Goal: Task Accomplishment & Management: Use online tool/utility

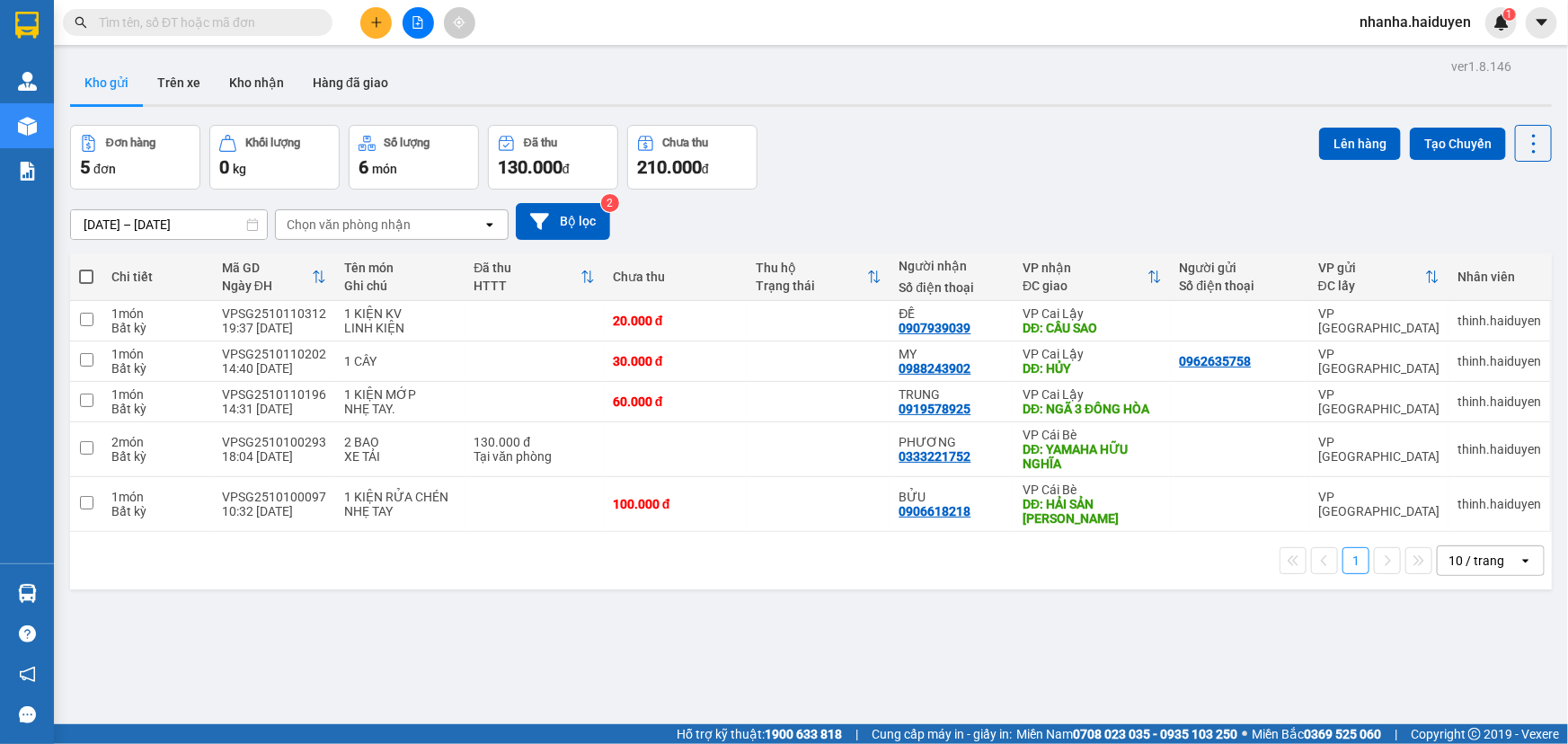
click at [397, 23] on div at bounding box center [418, 23] width 135 height 32
click at [416, 19] on icon "file-add" at bounding box center [418, 23] width 13 height 13
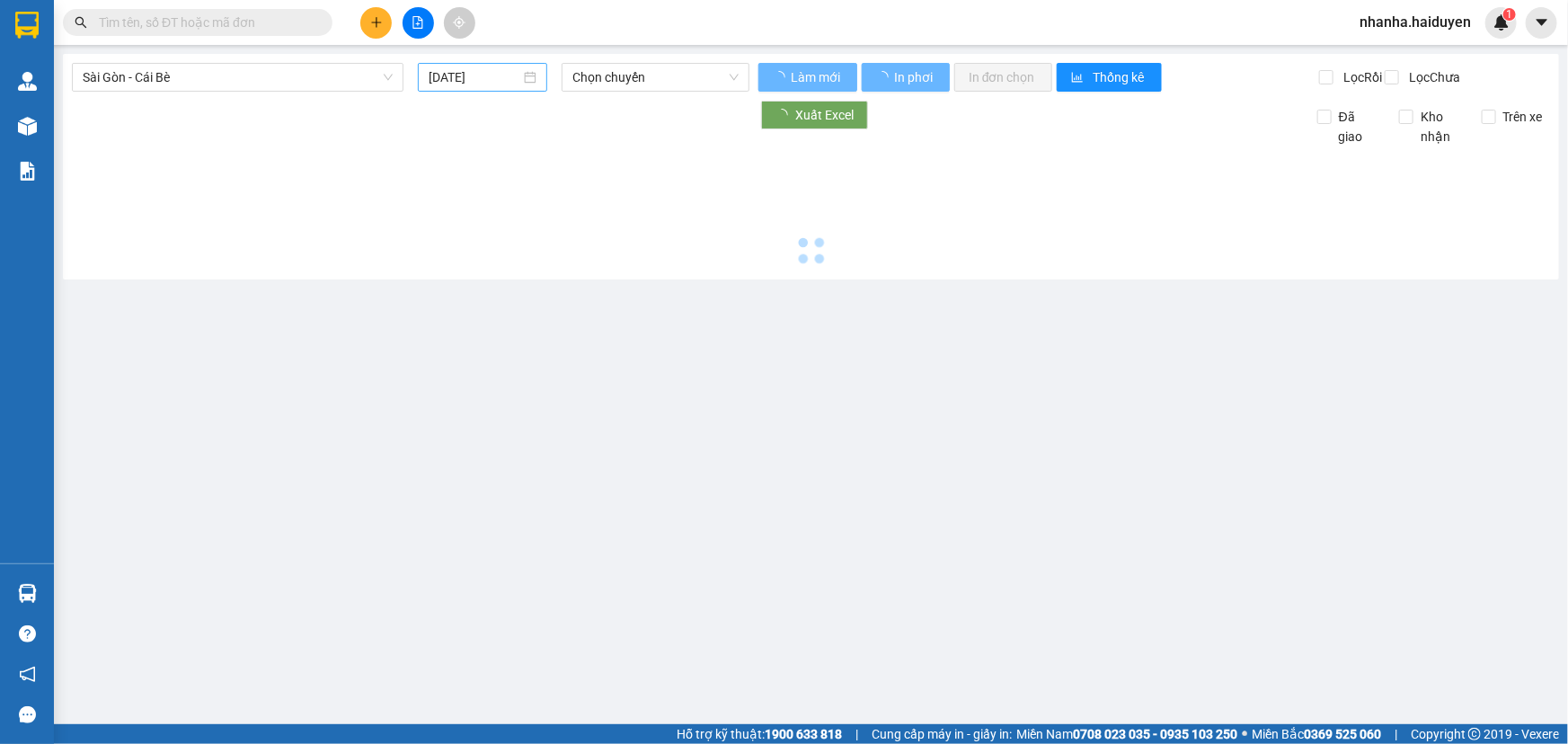
type input "[DATE]"
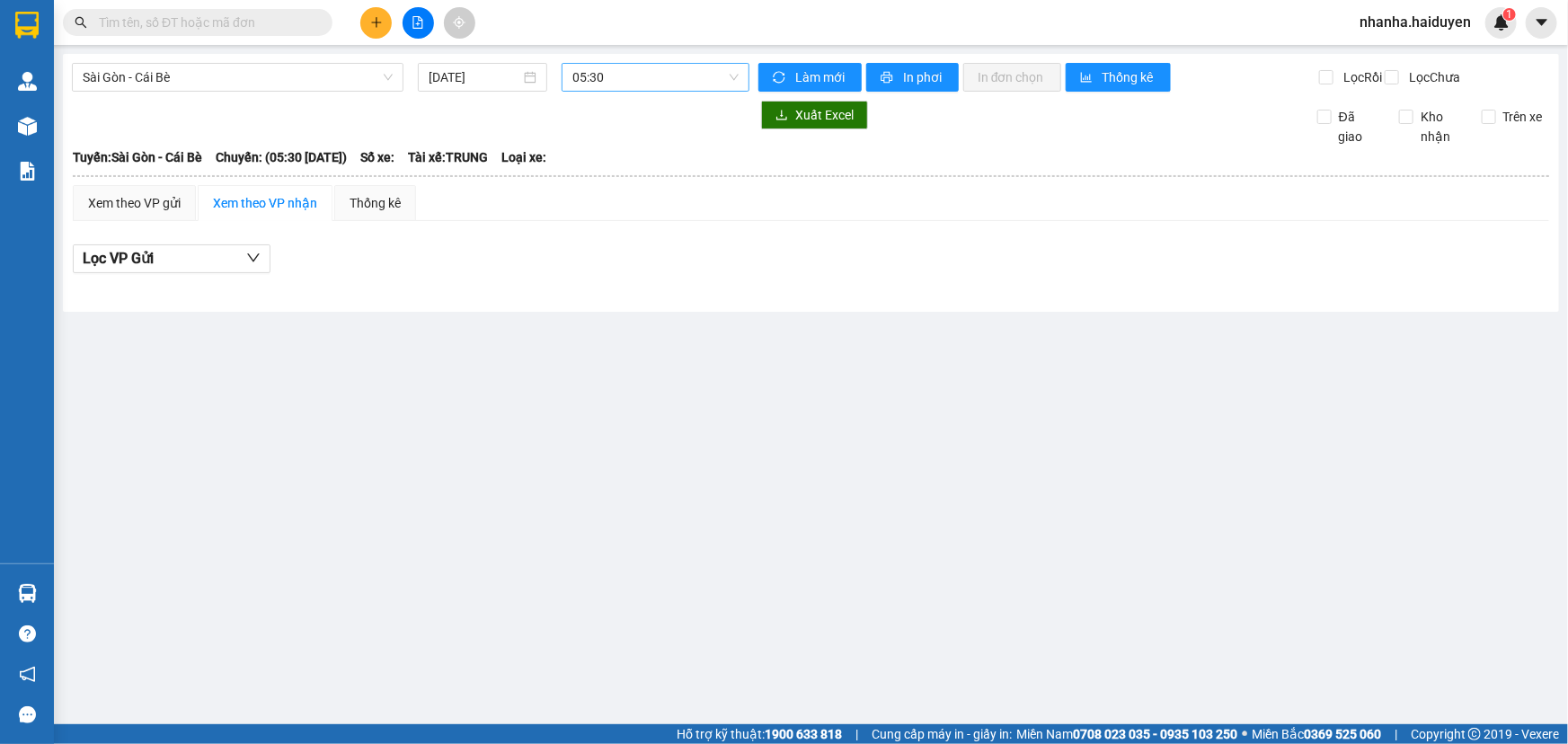
click at [587, 71] on span "05:30" at bounding box center [656, 77] width 167 height 27
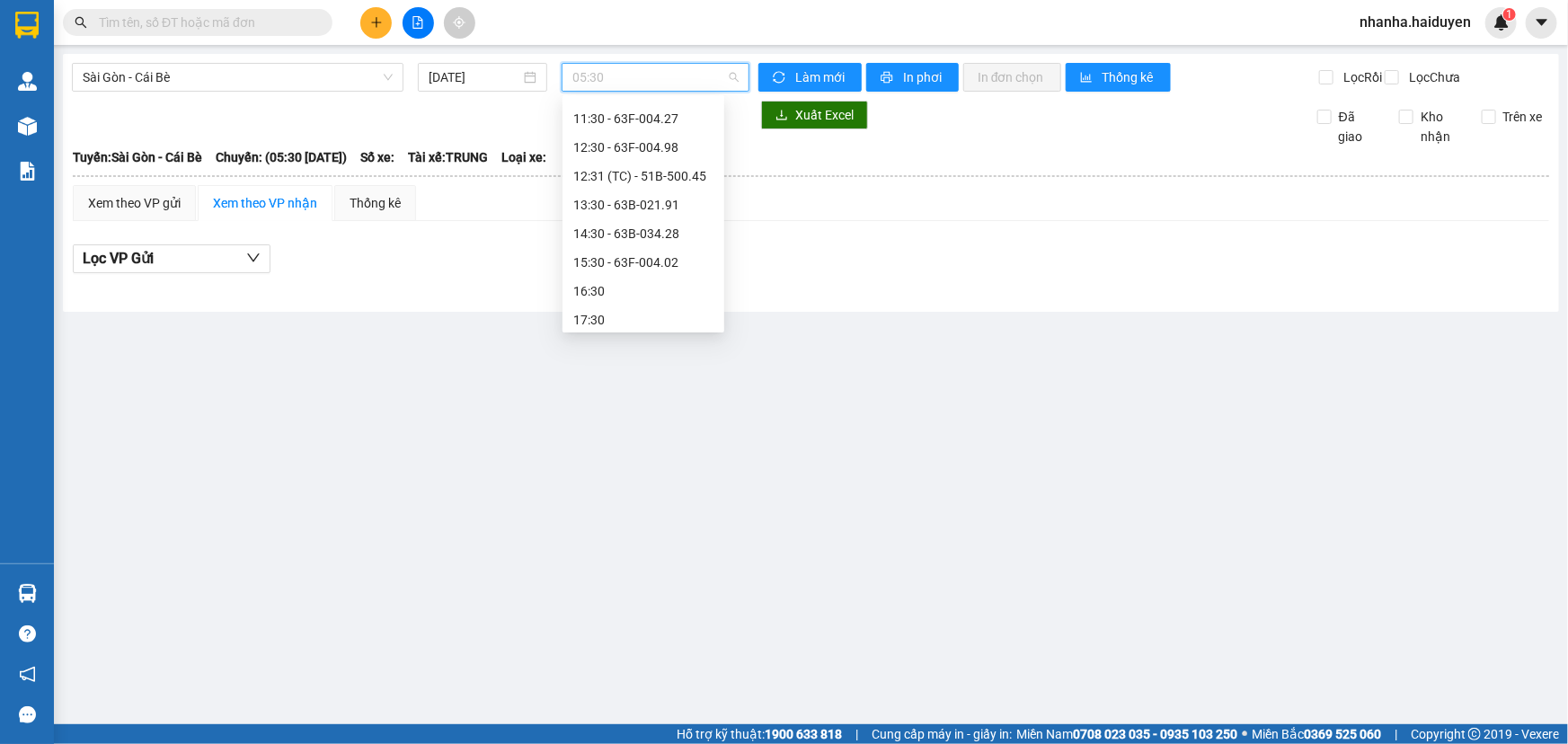
scroll to position [315, 0]
